Goal: Task Accomplishment & Management: Complete application form

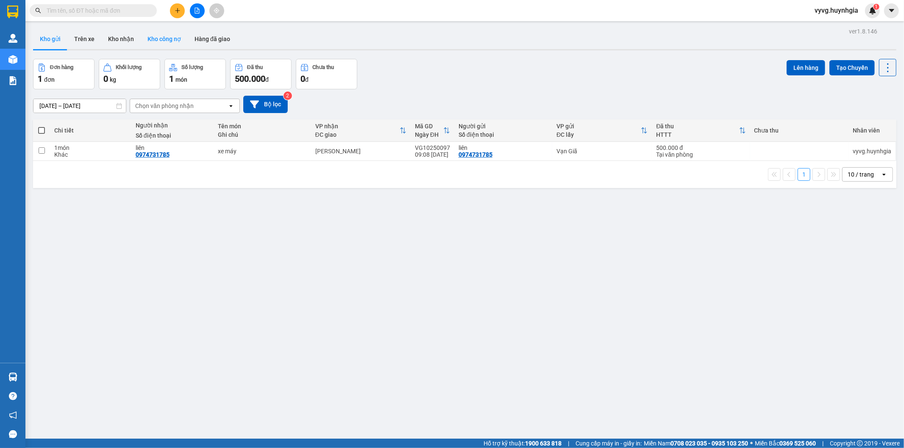
click at [174, 40] on button "Kho công nợ" at bounding box center [164, 39] width 47 height 20
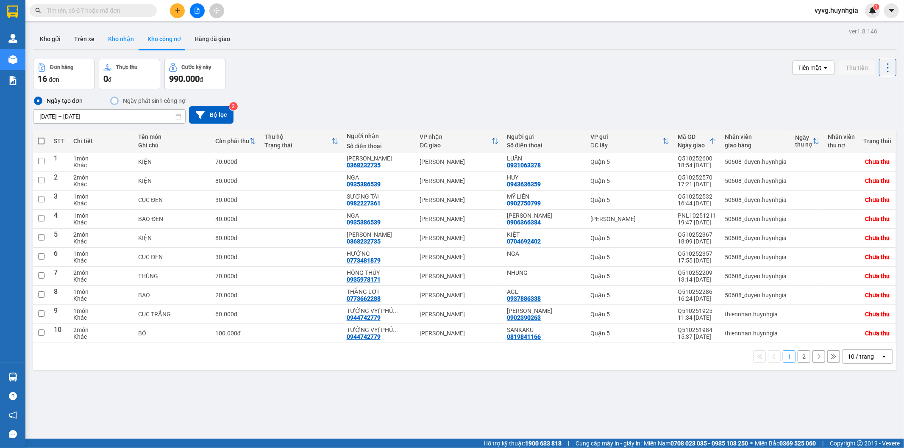
click at [120, 40] on button "Kho nhận" at bounding box center [120, 39] width 39 height 20
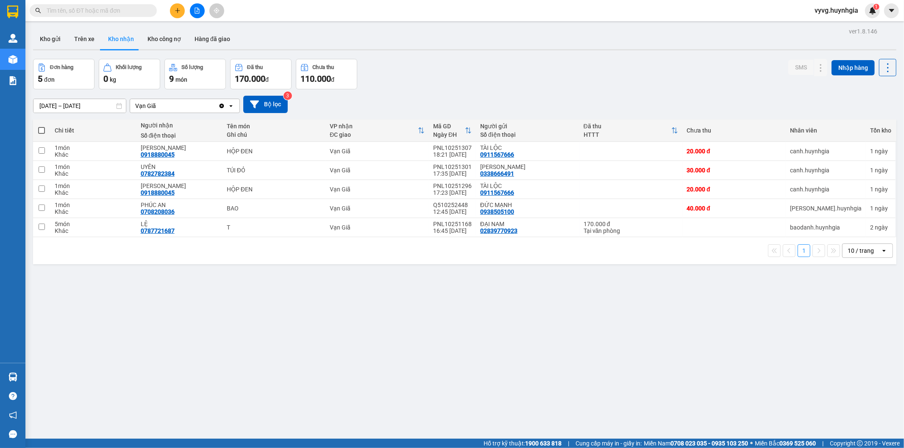
click at [469, 338] on div "ver 1.8.146 Kho gửi Trên xe Kho nhận Kho công nợ Hàng đã giao Đơn hàng 5 đơn Kh…" at bounding box center [465, 249] width 870 height 448
click at [460, 363] on div "ver 1.8.146 Kho gửi Trên xe Kho nhận Kho công nợ Hàng đã giao Đơn hàng 5 đơn Kh…" at bounding box center [465, 249] width 870 height 448
click at [55, 39] on button "Kho gửi" at bounding box center [50, 39] width 34 height 20
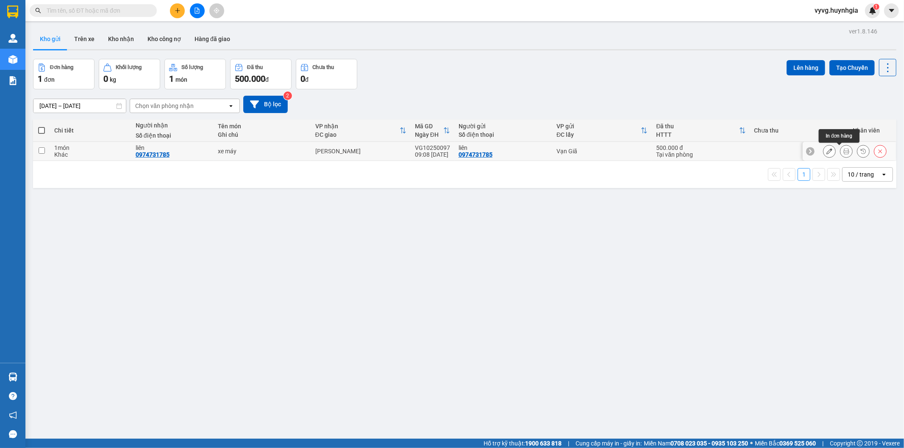
click at [843, 150] on icon at bounding box center [846, 151] width 6 height 6
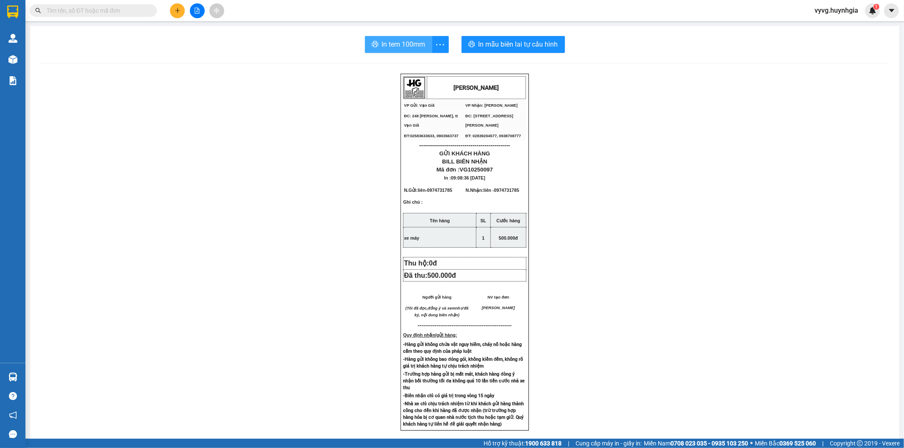
click at [392, 44] on span "In tem 100mm" at bounding box center [404, 44] width 44 height 11
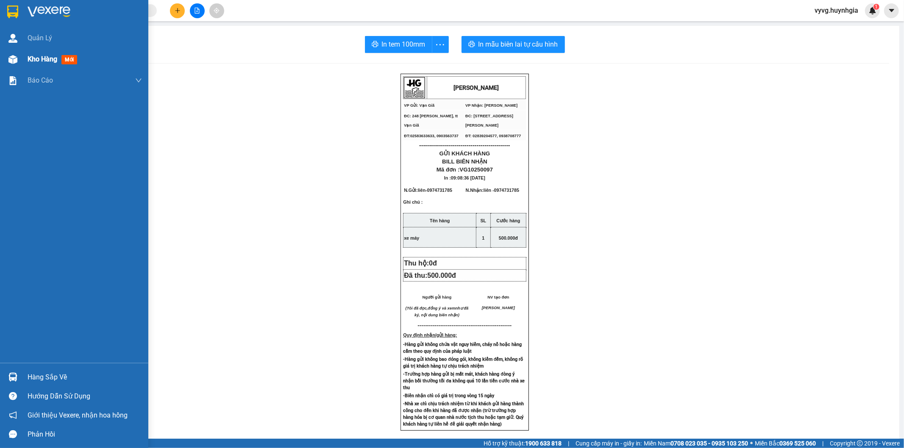
click at [49, 57] on span "Kho hàng" at bounding box center [43, 59] width 30 height 8
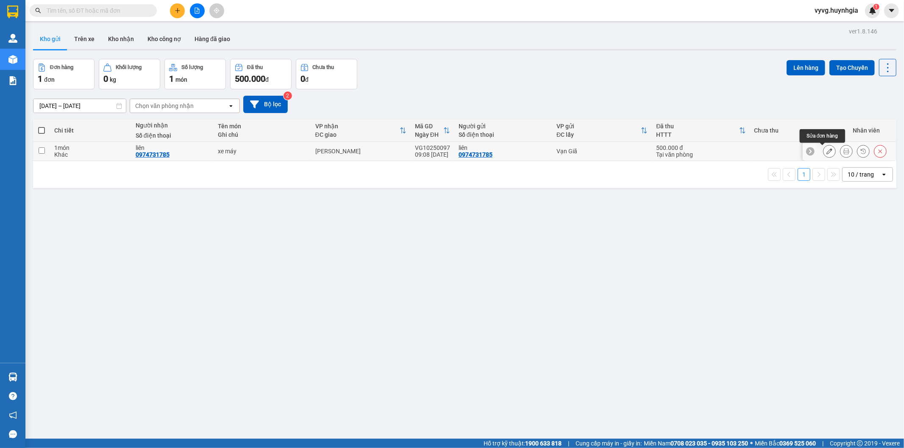
click at [826, 151] on icon at bounding box center [829, 151] width 6 height 6
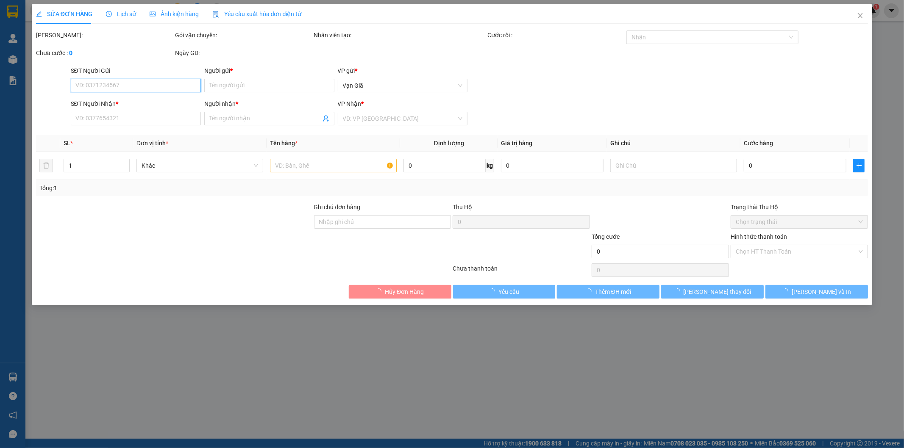
type input "0974731785"
type input "liên"
type input "0974731785"
type input "liên"
type input "500.000"
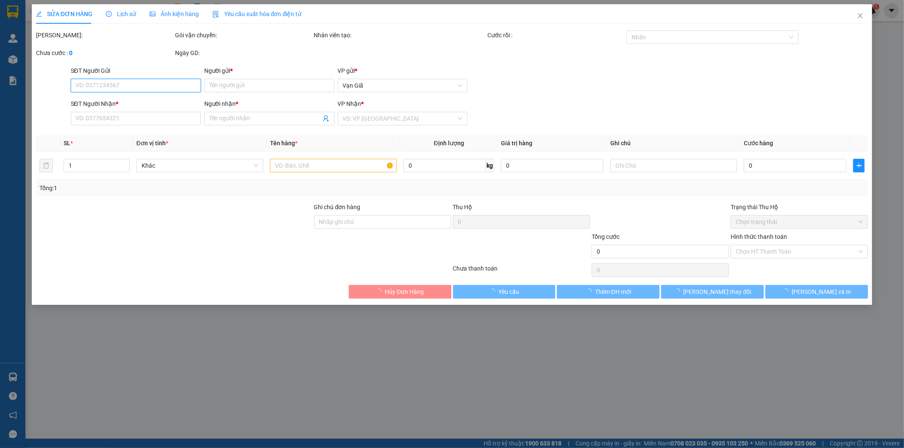
type input "500.000"
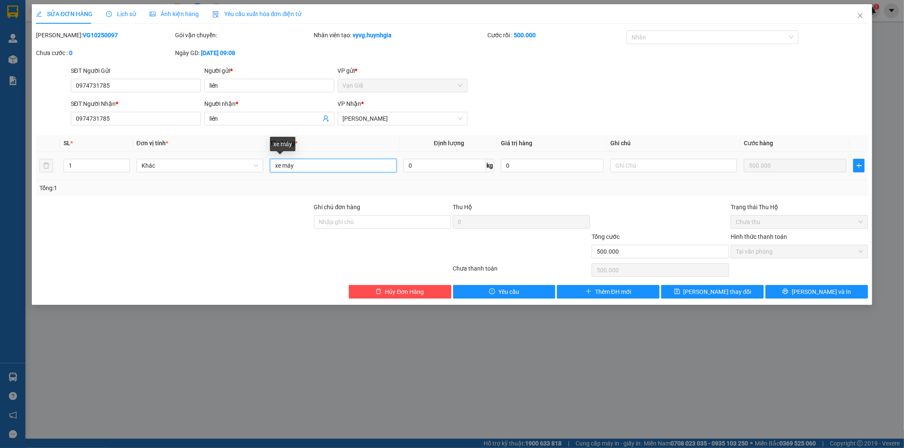
click at [308, 167] on input "xe máy" at bounding box center [333, 166] width 127 height 14
type input "xe máy"
type input "0"
type input "xe máy BX: 39730"
click at [806, 294] on button "[PERSON_NAME] và In" at bounding box center [816, 292] width 103 height 14
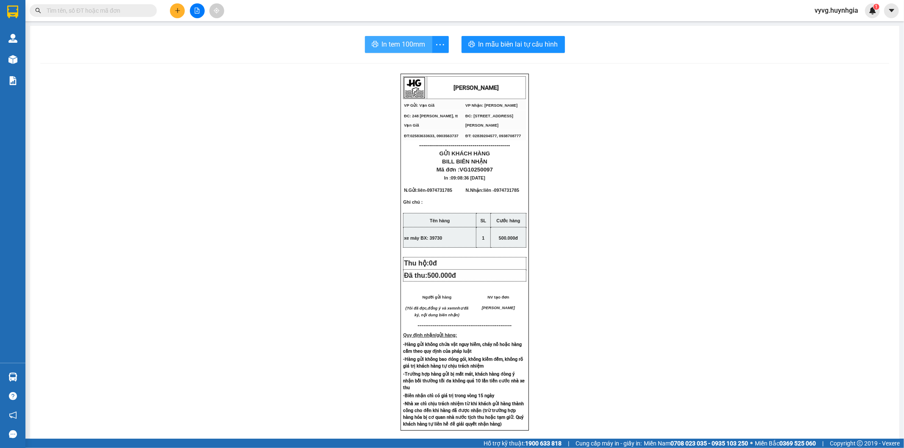
click at [401, 43] on span "In tem 100mm" at bounding box center [404, 44] width 44 height 11
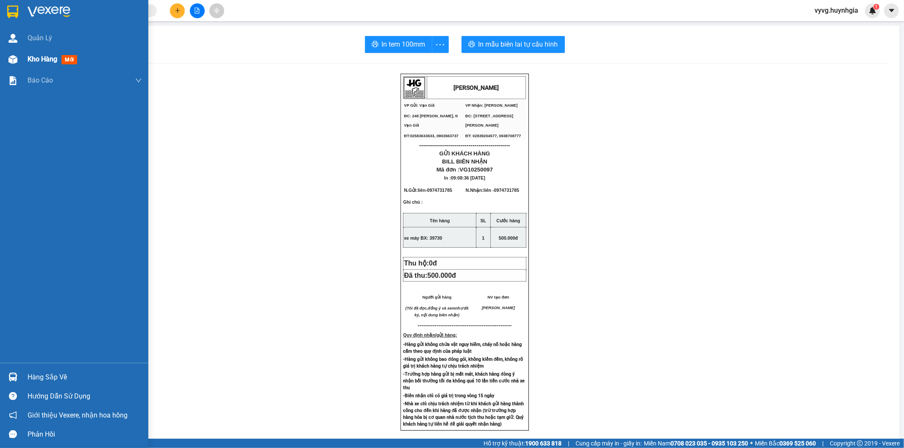
click at [40, 56] on span "Kho hàng" at bounding box center [43, 59] width 30 height 8
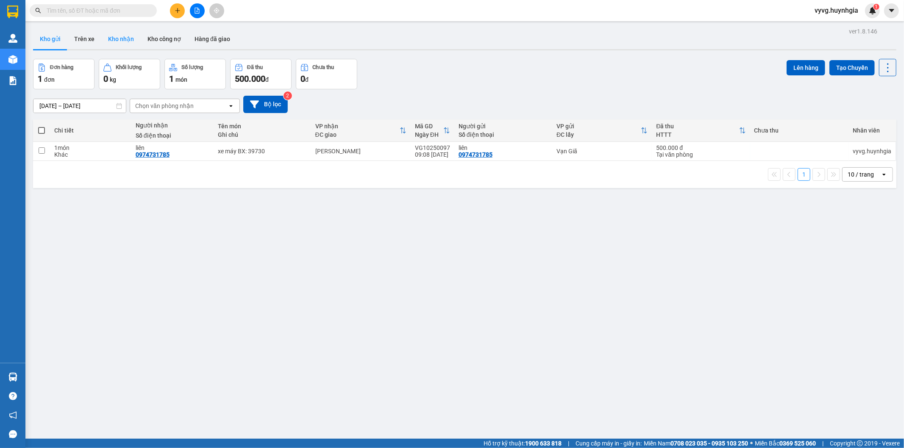
click at [119, 35] on button "Kho nhận" at bounding box center [120, 39] width 39 height 20
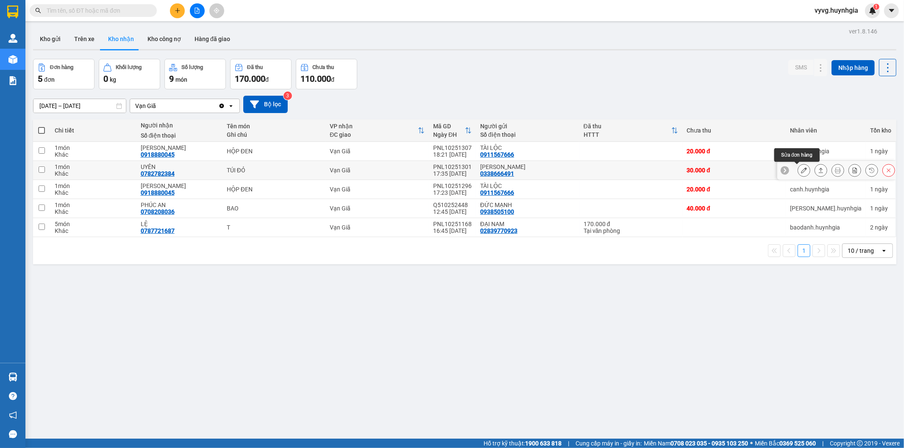
click at [801, 171] on icon at bounding box center [804, 170] width 6 height 6
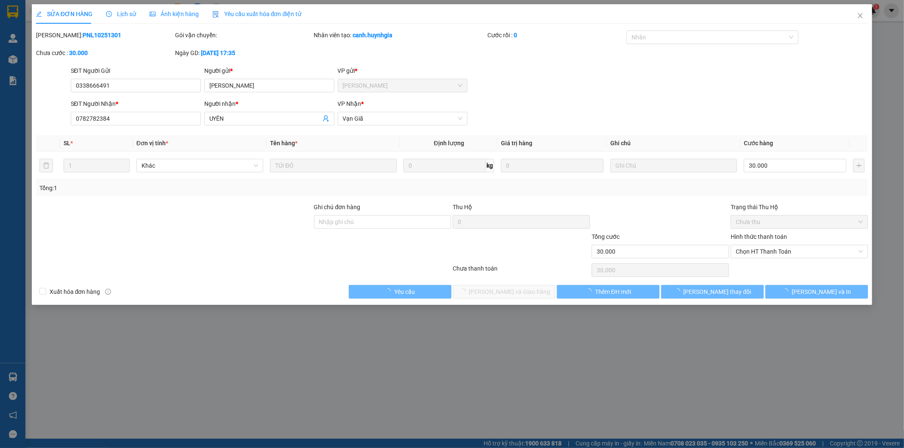
type input "0338666491"
type input "[PERSON_NAME]"
type input "0782782384"
type input "UYÊN"
type input "30.000"
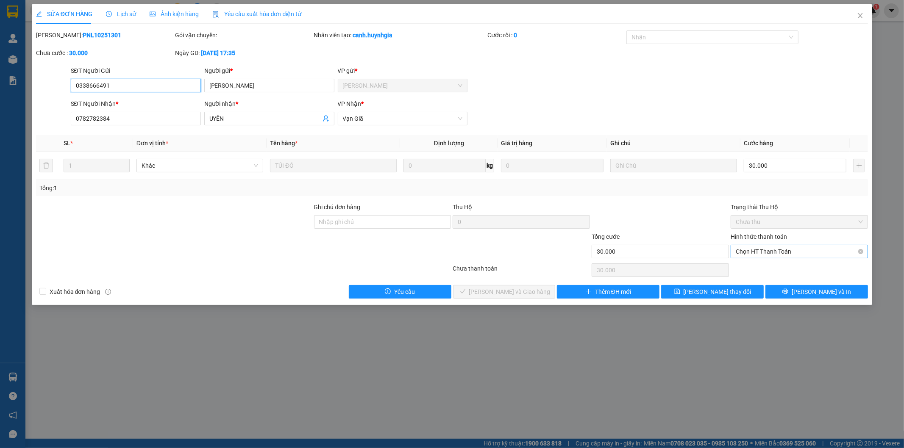
click at [772, 250] on span "Chọn HT Thanh Toán" at bounding box center [798, 251] width 127 height 13
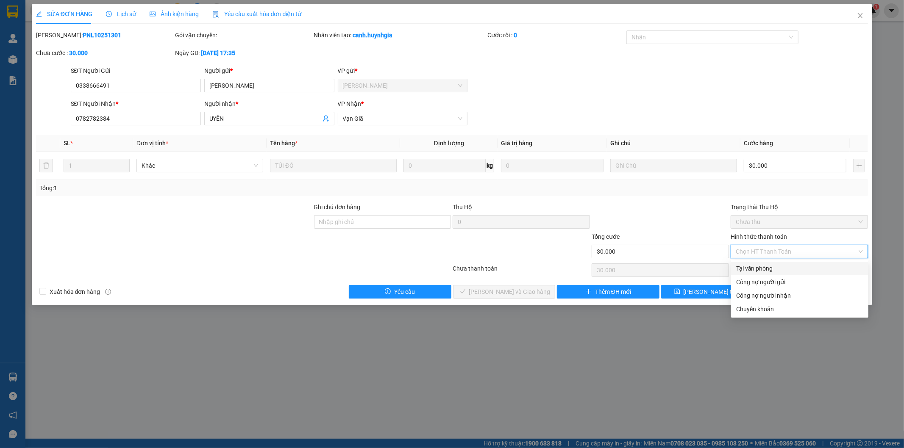
click at [762, 271] on div "Tại văn phòng" at bounding box center [799, 268] width 127 height 9
type input "0"
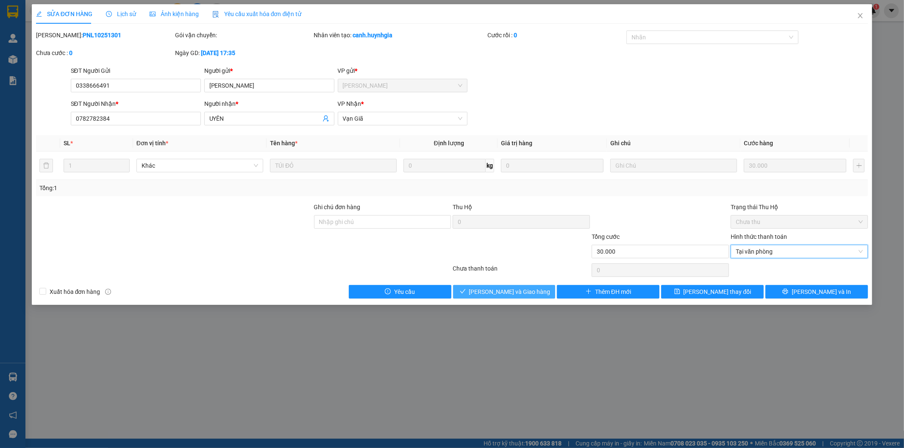
click at [500, 290] on span "[PERSON_NAME] và Giao hàng" at bounding box center [509, 291] width 81 height 9
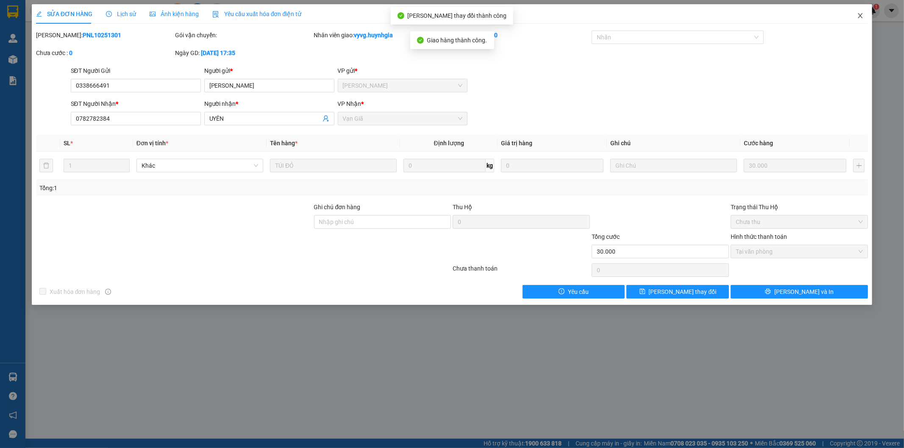
click at [861, 17] on icon "close" at bounding box center [860, 15] width 7 height 7
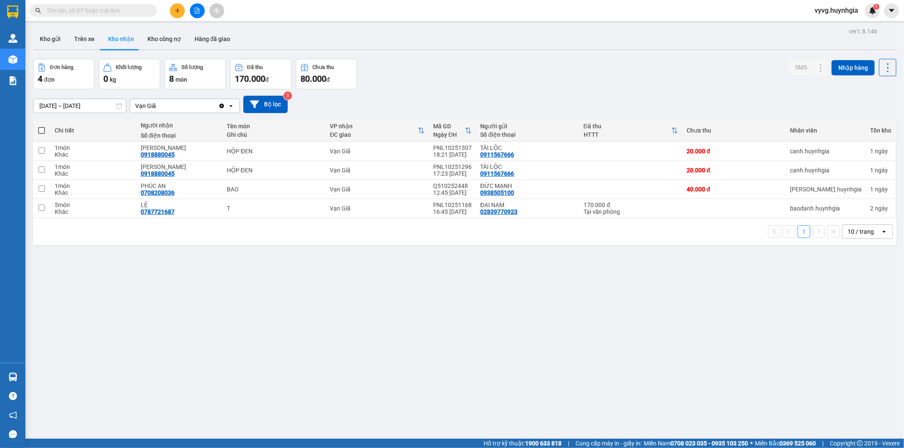
click at [478, 83] on div "Đơn hàng 4 đơn Khối lượng 0 kg Số lượng 8 món Đã thu 170.000 đ Chưa thu 80.000 …" at bounding box center [464, 74] width 863 height 30
